Goal: Find specific page/section: Find specific page/section

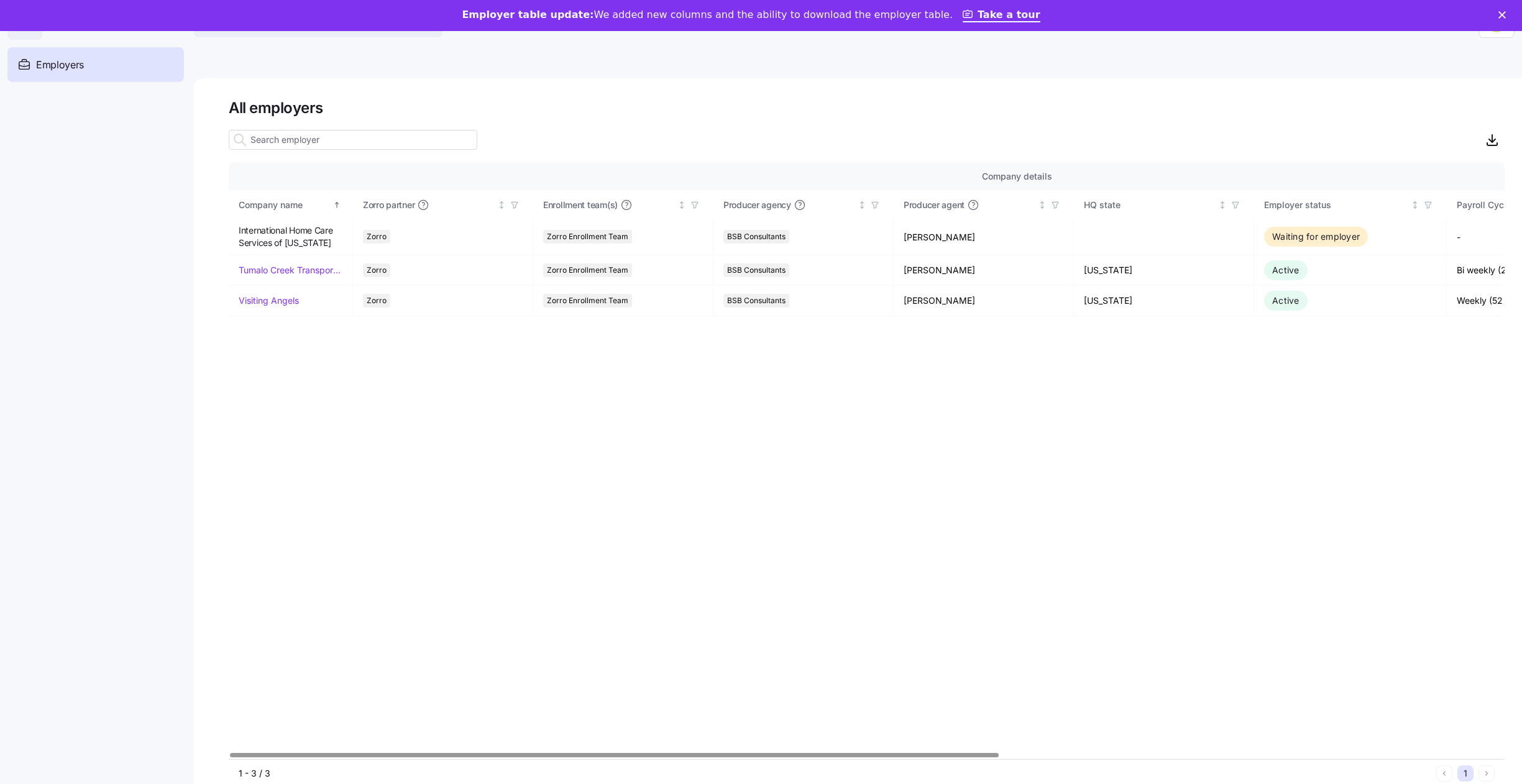
click at [747, 459] on div "Company details Benefit status Company name [PERSON_NAME] partner Enrollment te…" at bounding box center [866, 460] width 1276 height 596
